Goal: Connect with others: Connect with others

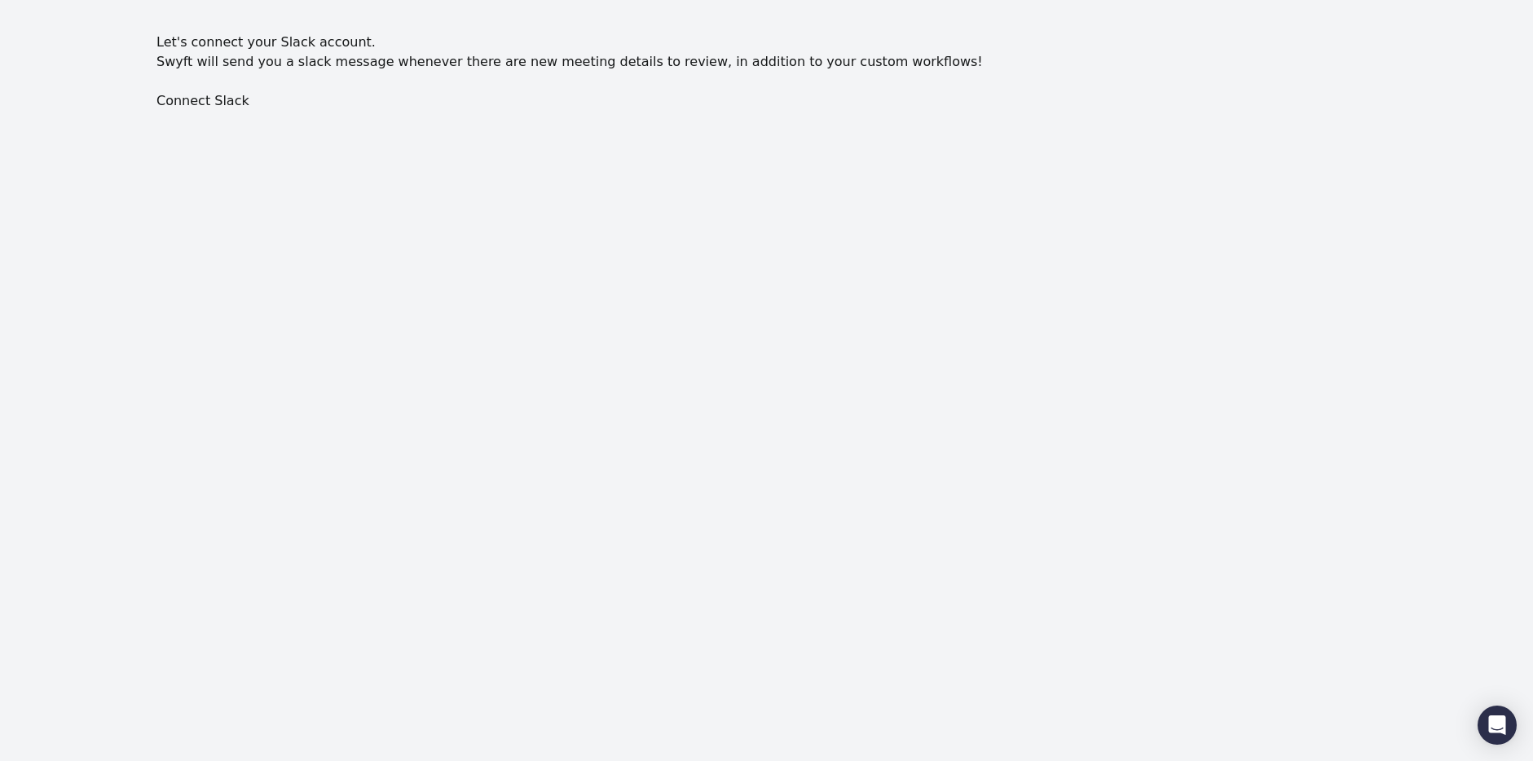
click at [316, 194] on body "Let's connect your Slack account. Swyft will send you a slack message whenever …" at bounding box center [766, 137] width 1533 height 209
click at [207, 104] on link "Connect Slack" at bounding box center [202, 100] width 93 height 15
